Goal: Task Accomplishment & Management: Manage account settings

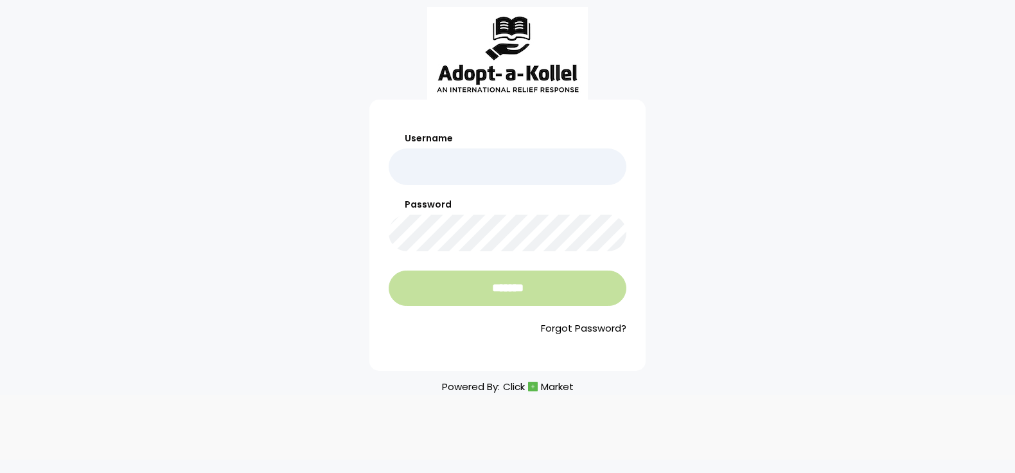
type input "**********"
click at [465, 279] on input "*******" at bounding box center [507, 287] width 238 height 35
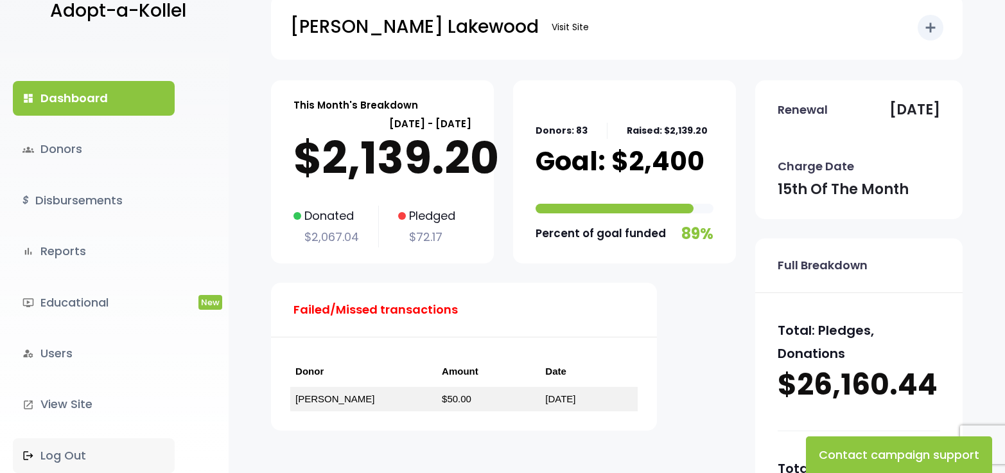
scroll to position [257, 0]
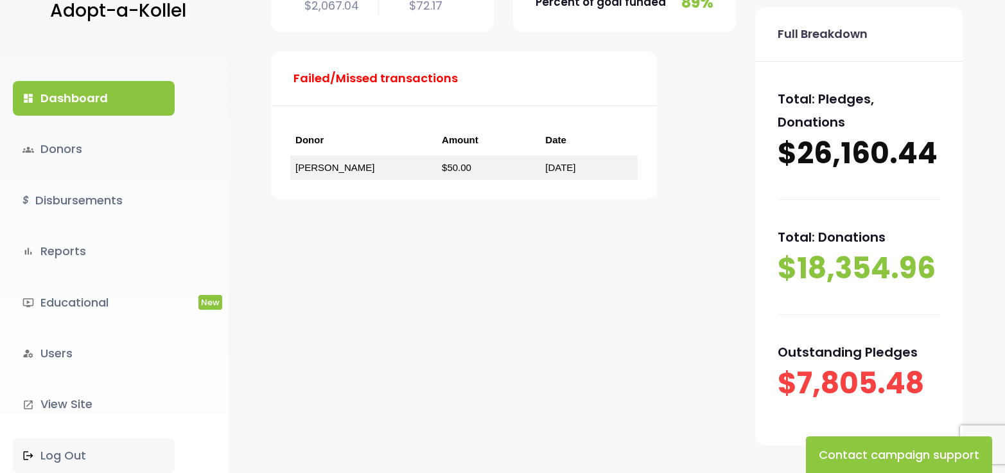
click at [63, 453] on link ".st0 { fill: none; } Log Out" at bounding box center [94, 455] width 162 height 35
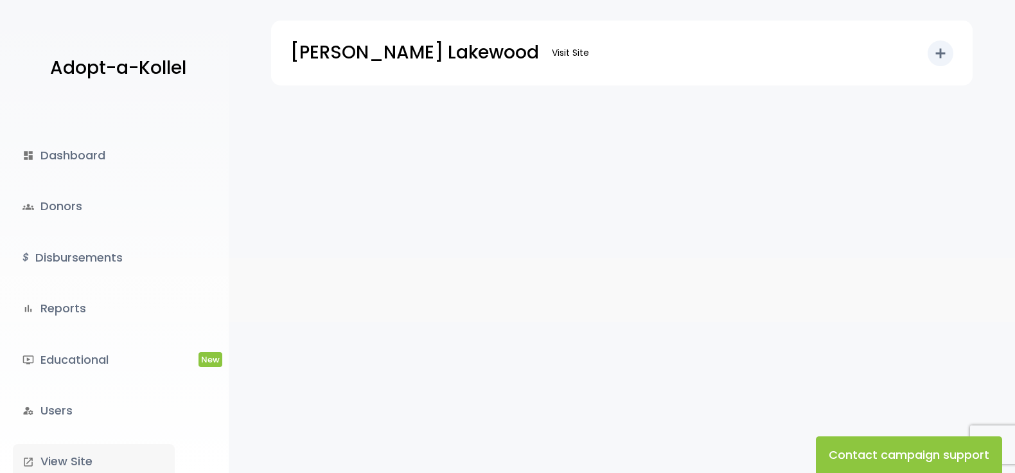
scroll to position [57, 0]
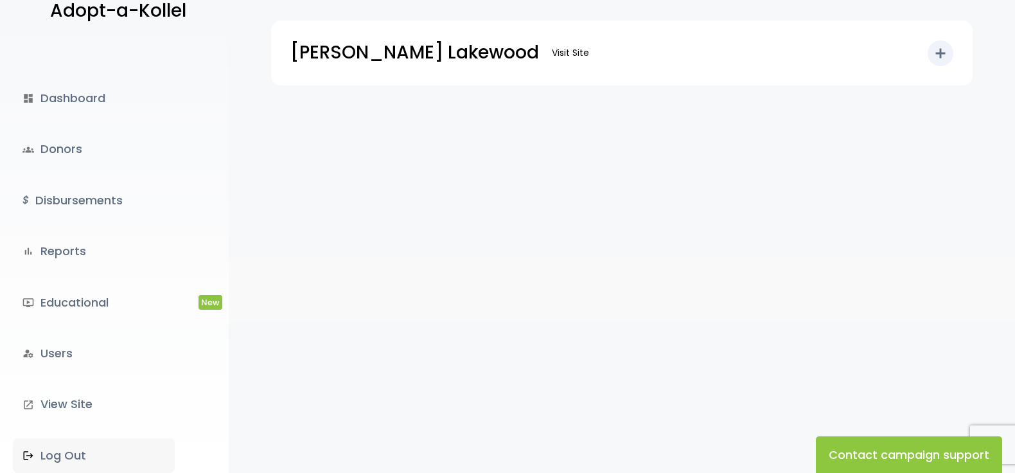
click at [59, 452] on link ".st0 { fill: none; } Log Out" at bounding box center [94, 455] width 162 height 35
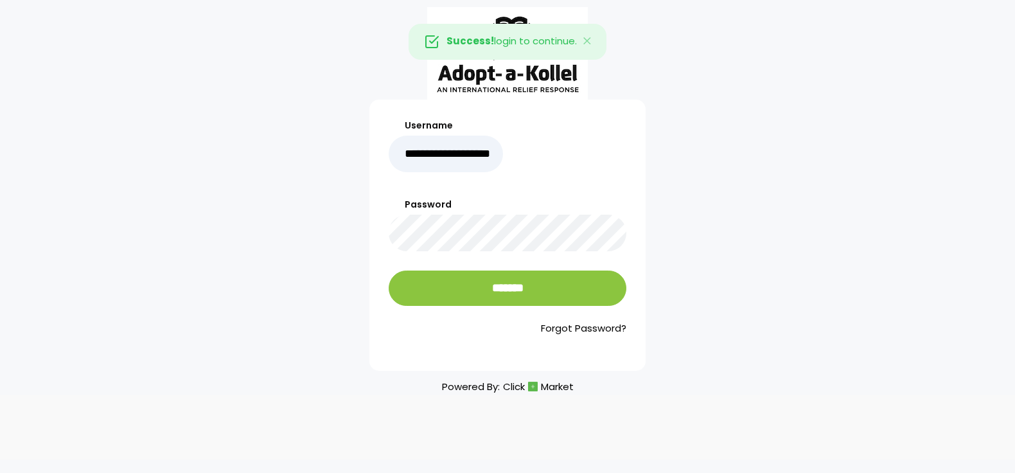
click at [480, 157] on input "**********" at bounding box center [445, 153] width 114 height 37
type input "**********"
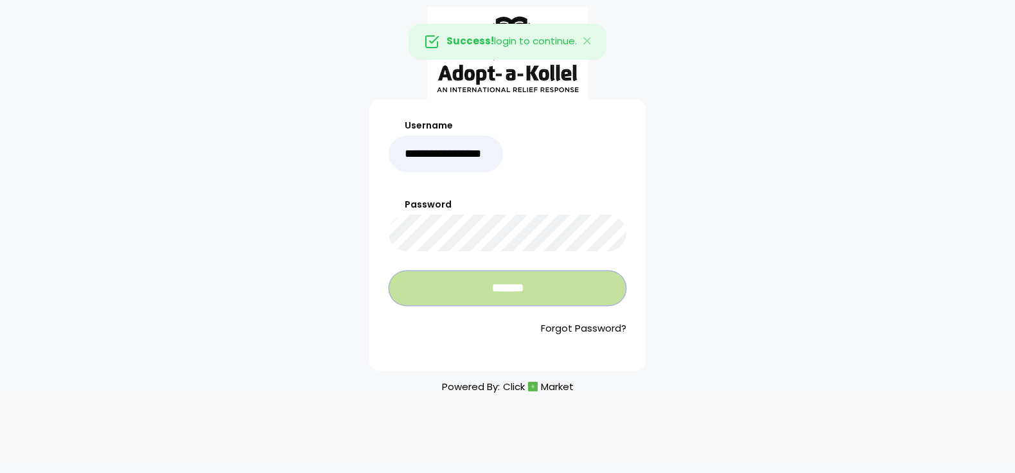
click at [505, 283] on input "*******" at bounding box center [507, 287] width 238 height 35
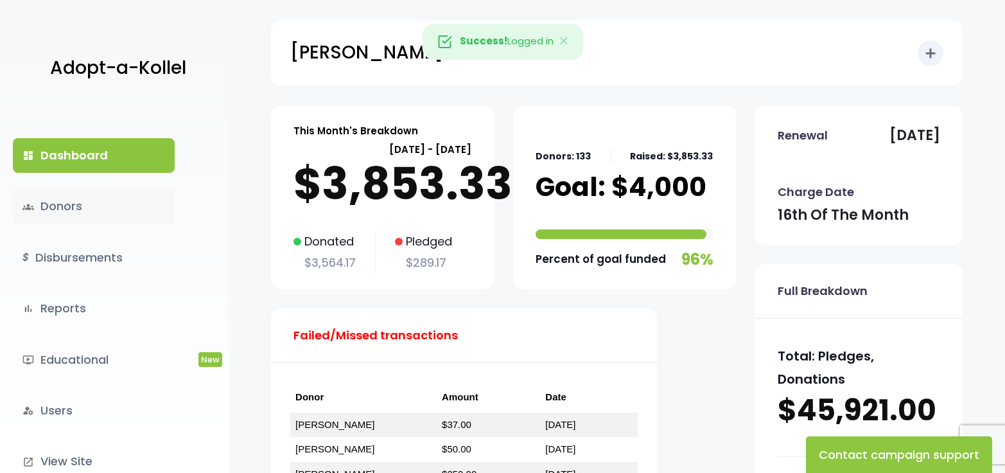
click at [59, 205] on link "groups Donors" at bounding box center [94, 206] width 162 height 35
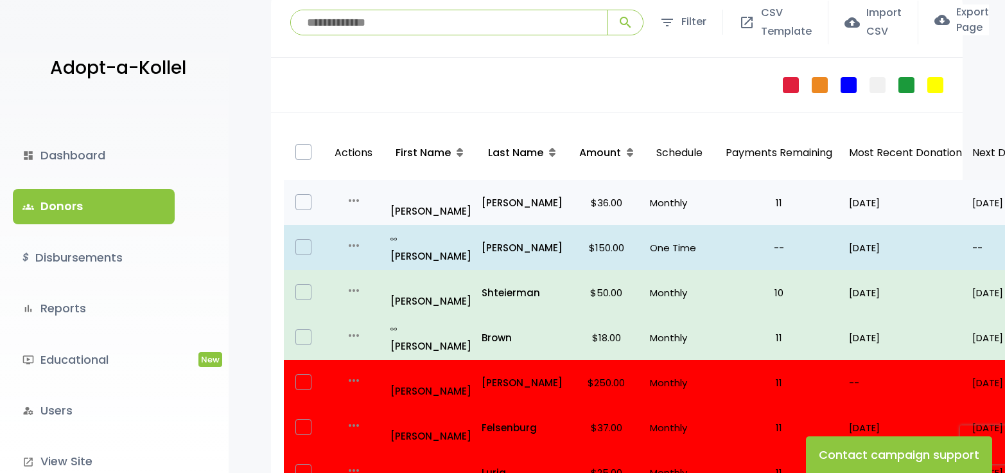
scroll to position [128, 0]
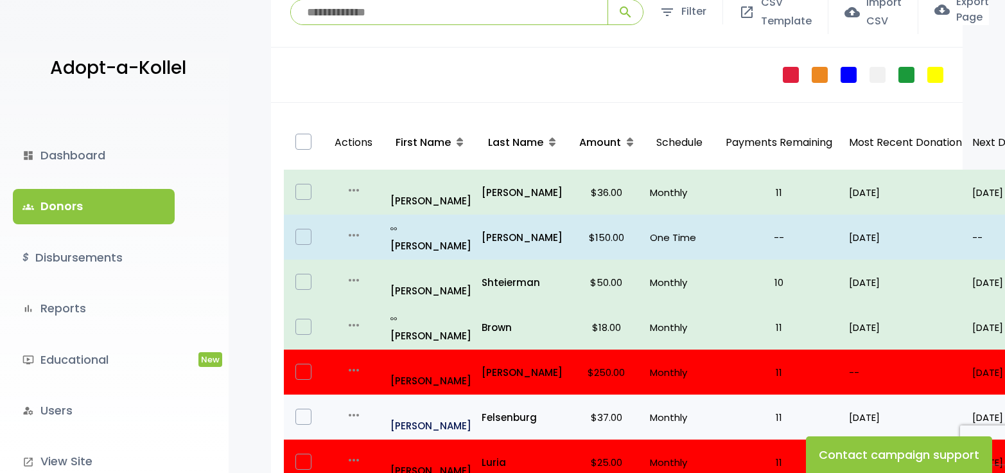
click at [423, 399] on p "all_inclusive [PERSON_NAME]" at bounding box center [430, 416] width 81 height 35
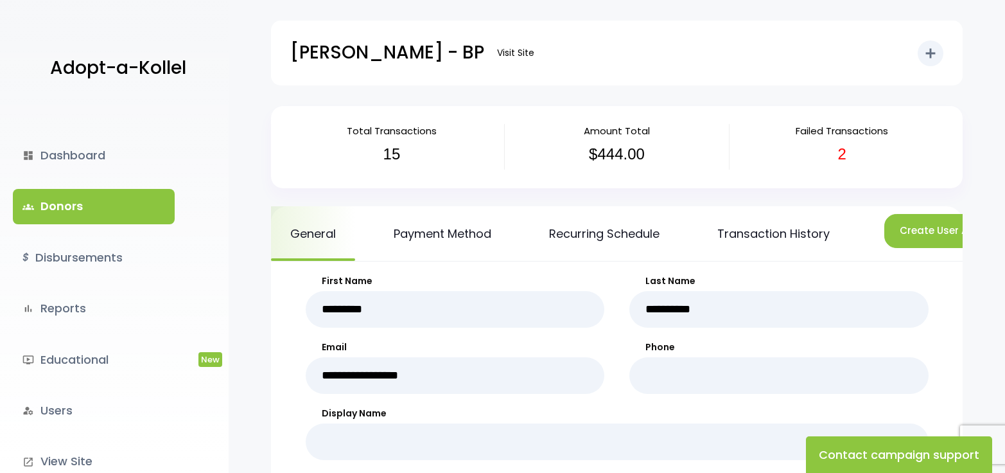
click at [49, 196] on link "groups Donors" at bounding box center [94, 206] width 162 height 35
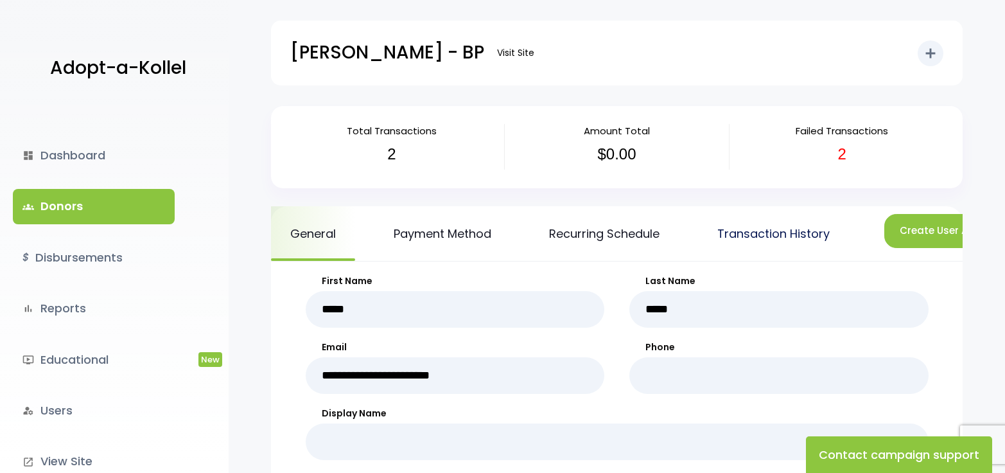
click at [779, 237] on link "Transaction History" at bounding box center [773, 233] width 151 height 55
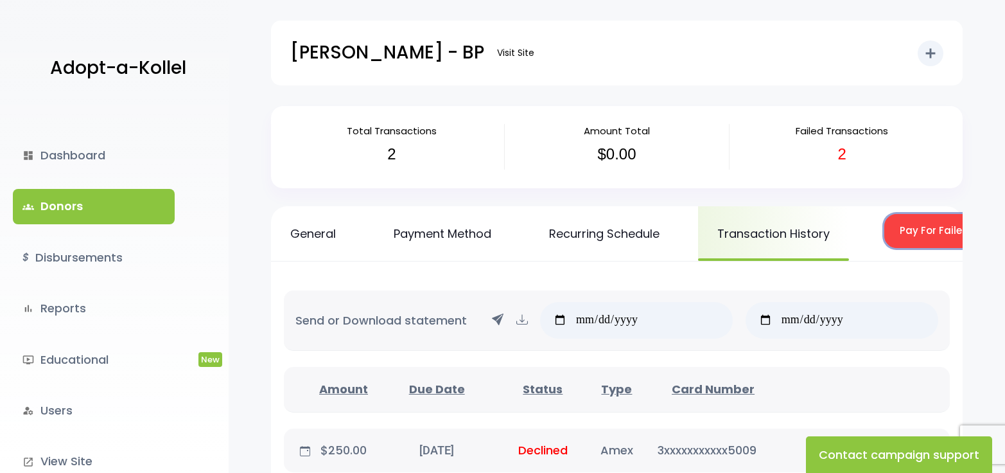
click at [917, 229] on button "Pay For Failed/Missed Transactions" at bounding box center [989, 231] width 210 height 34
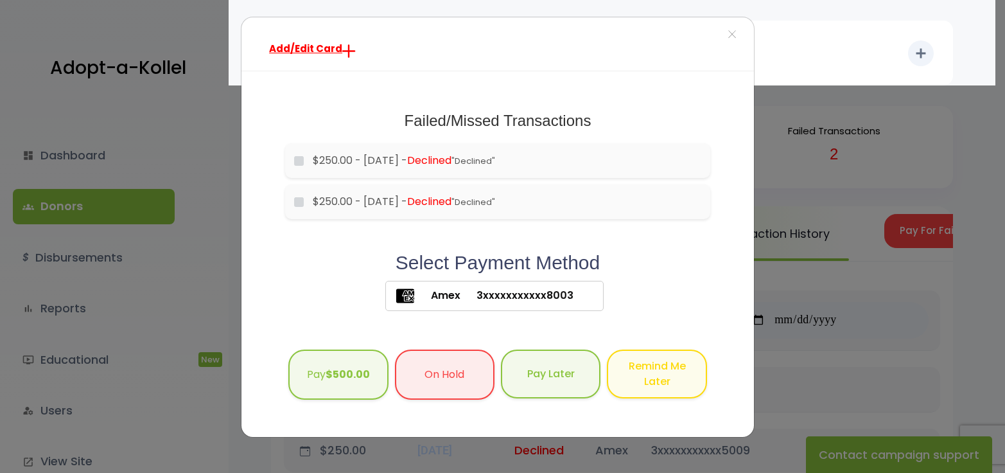
scroll to position [64, 0]
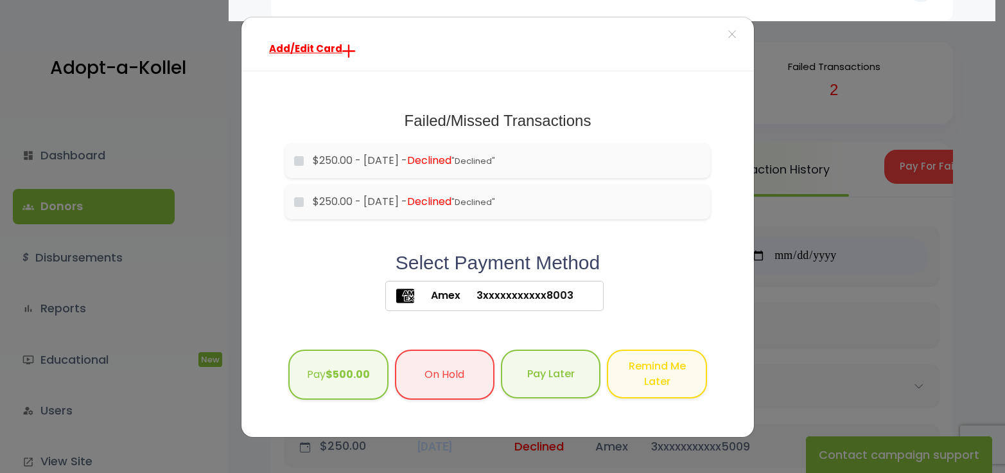
click at [303, 50] on span "Add/Edit Card" at bounding box center [305, 48] width 73 height 13
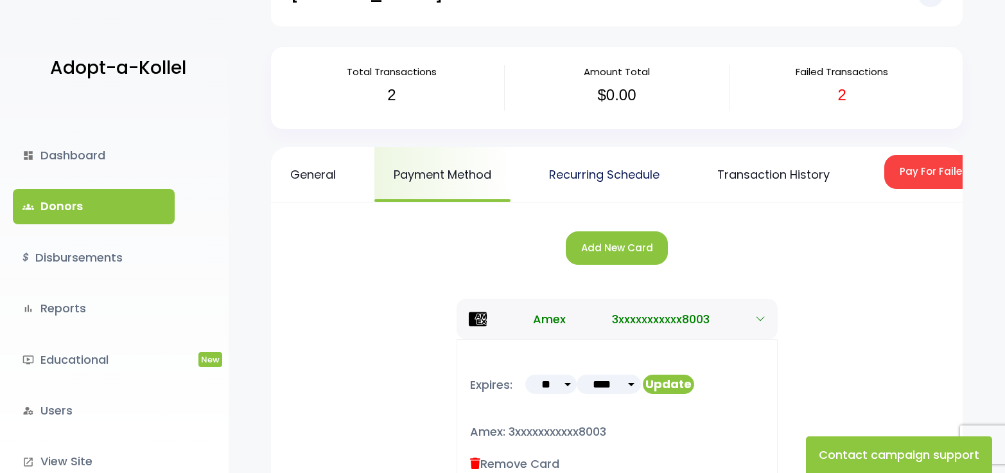
scroll to position [55, 0]
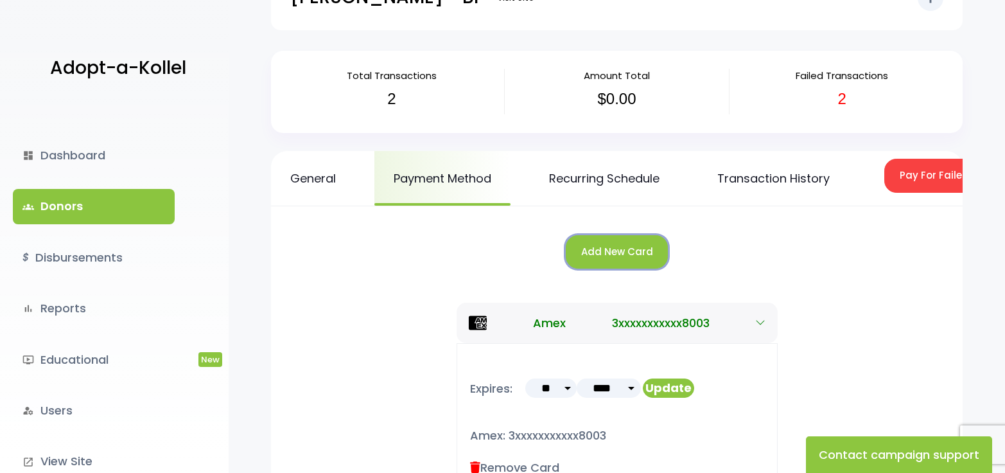
click at [620, 258] on button "Add New Card" at bounding box center [617, 252] width 102 height 34
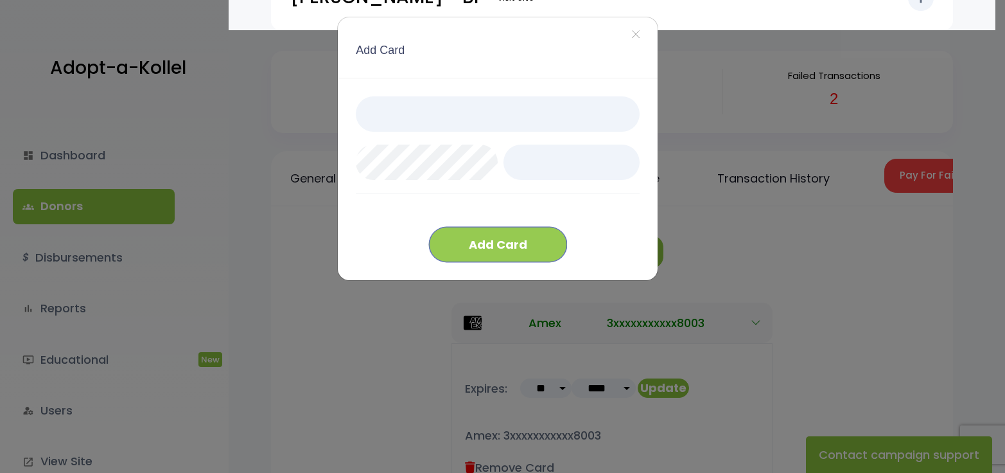
click at [484, 238] on button "Add Card" at bounding box center [498, 244] width 138 height 35
click at [521, 240] on button "Add Card" at bounding box center [498, 244] width 138 height 35
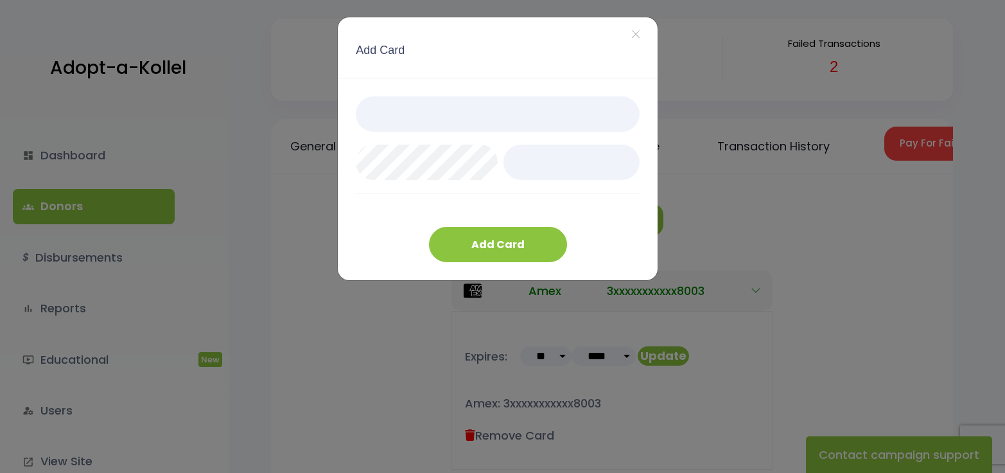
scroll to position [0, 0]
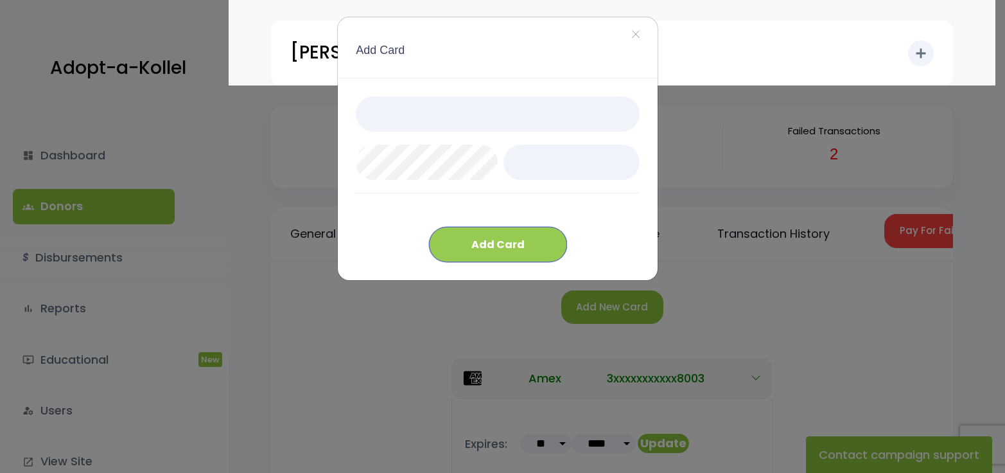
click at [521, 243] on button "Add Card" at bounding box center [498, 244] width 138 height 35
click at [636, 31] on span "×" at bounding box center [635, 35] width 9 height 28
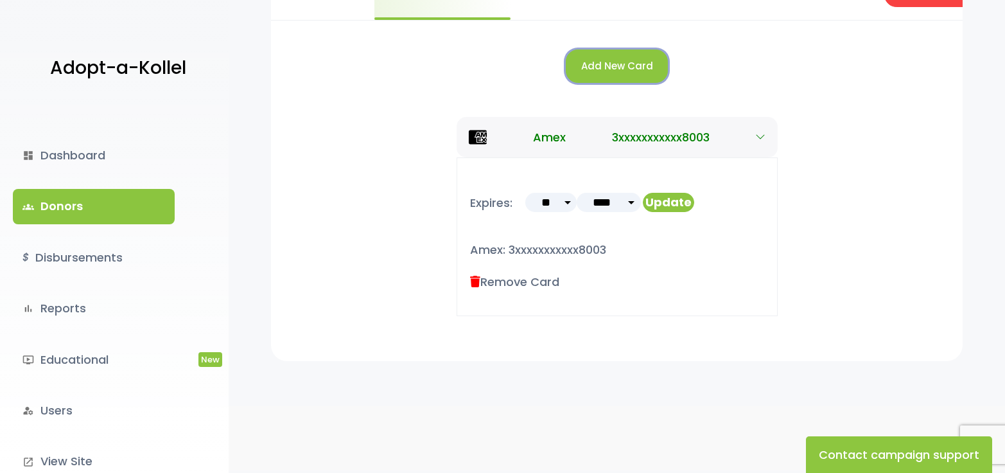
scroll to position [250, 0]
click at [510, 280] on label "Remove Card" at bounding box center [514, 281] width 89 height 17
click at [471, 280] on icon at bounding box center [475, 282] width 10 height 12
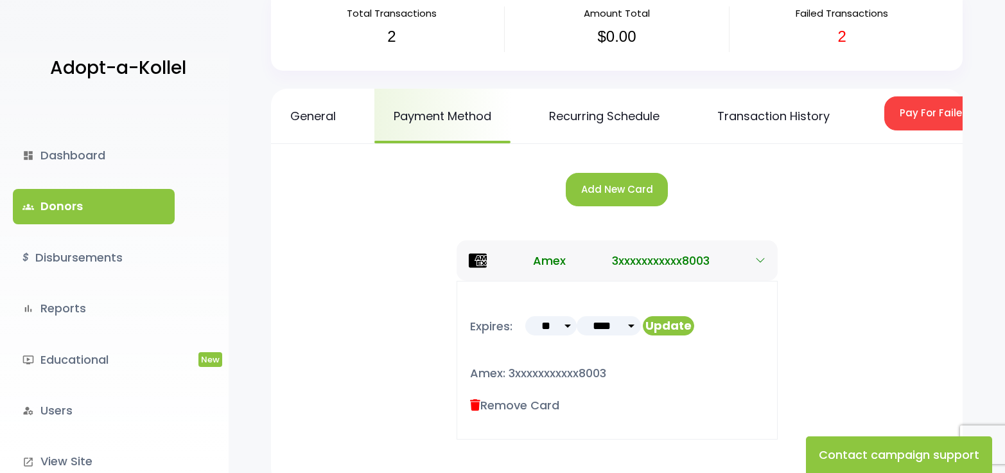
scroll to position [128, 0]
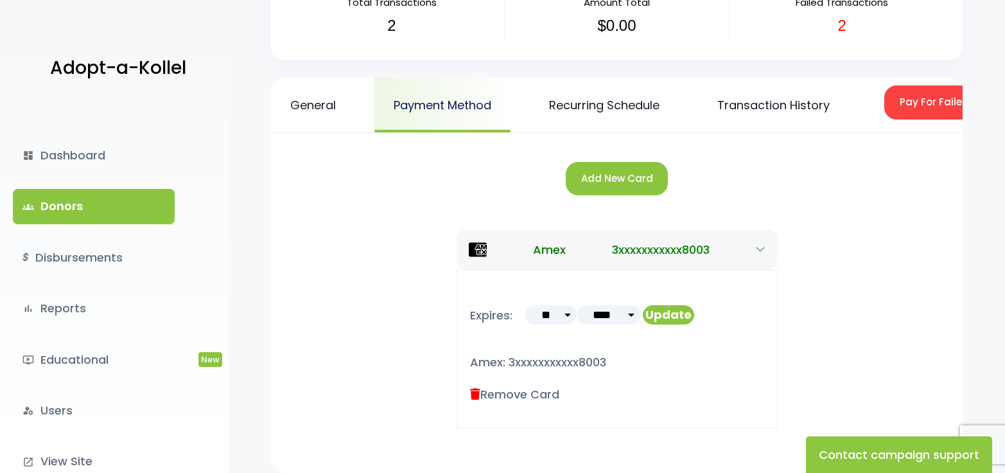
click at [412, 107] on link "Payment Method" at bounding box center [442, 105] width 136 height 55
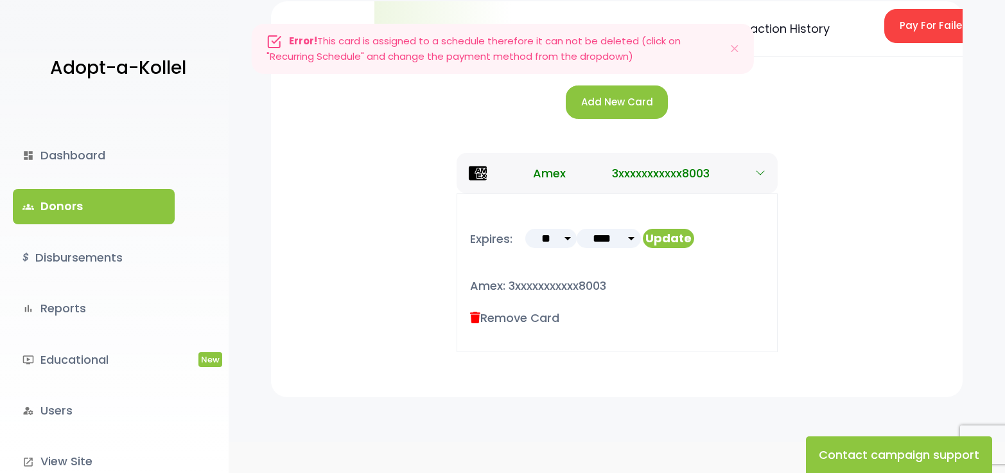
scroll to position [119, 0]
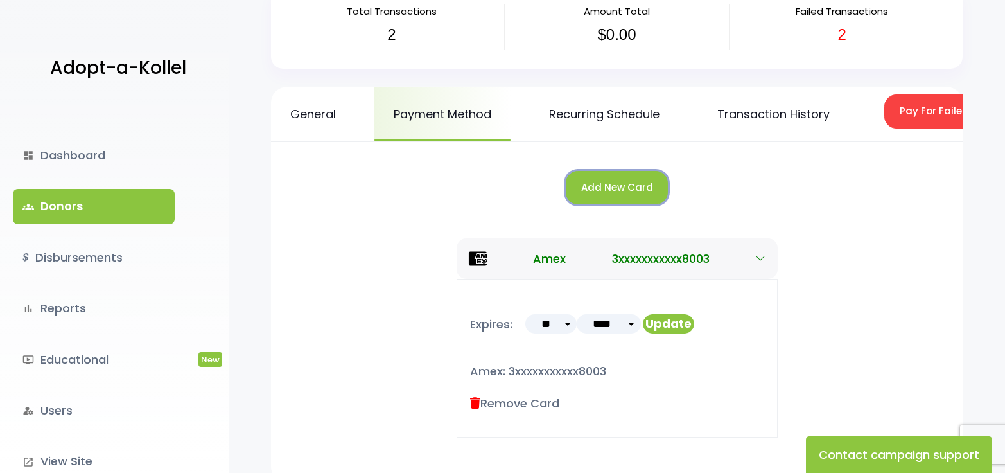
click at [609, 198] on button "Add New Card" at bounding box center [617, 188] width 102 height 34
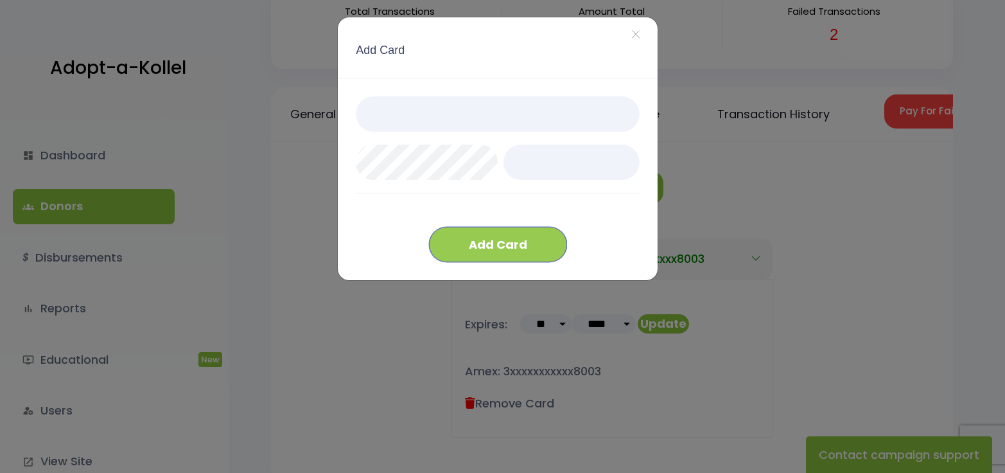
click at [500, 250] on button "Add Card" at bounding box center [498, 244] width 138 height 35
